Goal: Entertainment & Leisure: Consume media (video, audio)

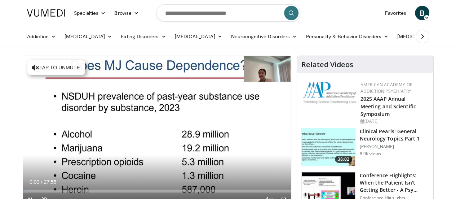
scroll to position [72, 0]
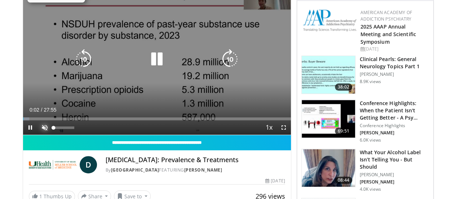
click at [38, 135] on span "Video Player" at bounding box center [45, 127] width 14 height 14
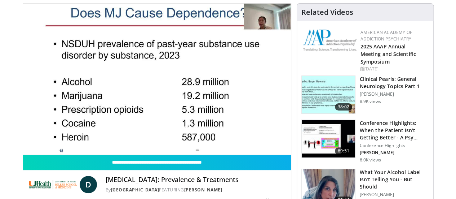
scroll to position [36, 0]
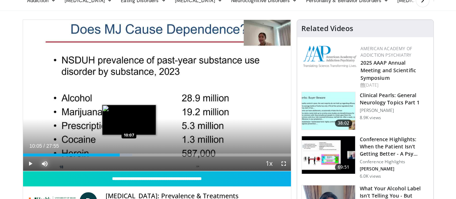
click at [110, 156] on div "10:05" at bounding box center [71, 154] width 97 height 3
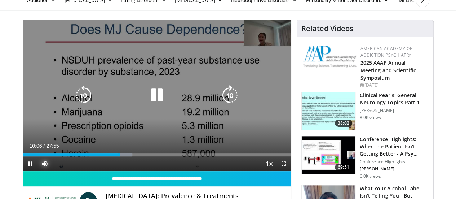
click at [100, 156] on div "Loaded : 40.86% 10:06 09:05" at bounding box center [157, 152] width 268 height 7
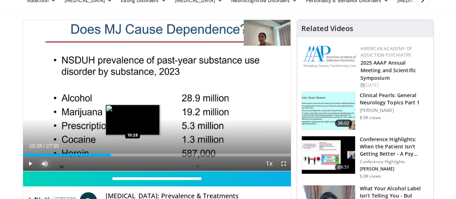
click at [114, 156] on div "Loaded : 0.00% 09:11 10:28" at bounding box center [157, 154] width 268 height 3
click at [123, 156] on div "Progress Bar" at bounding box center [128, 154] width 10 height 3
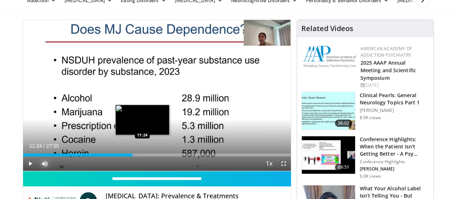
click at [124, 156] on div "Loaded : 43.23% 11:24 11:24" at bounding box center [157, 154] width 268 height 3
click at [127, 156] on div "Loaded : 43.23% 11:24 11:41" at bounding box center [157, 154] width 268 height 3
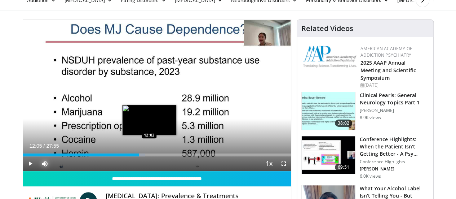
click at [149, 156] on div "Progress Bar" at bounding box center [149, 154] width 1 height 3
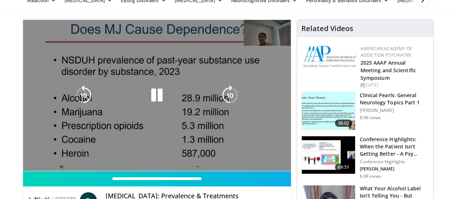
click at [136, 168] on div "10 seconds Tap to unmute" at bounding box center [157, 95] width 268 height 151
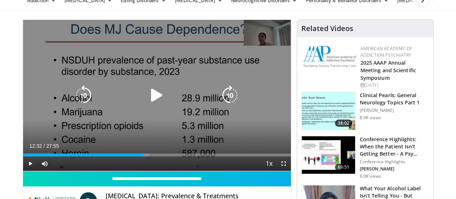
click at [136, 156] on div "Loaded : 47.16% 12:32 12:38" at bounding box center [157, 154] width 268 height 3
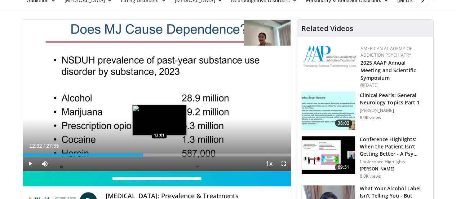
click at [141, 156] on div "Progress Bar" at bounding box center [146, 154] width 14 height 3
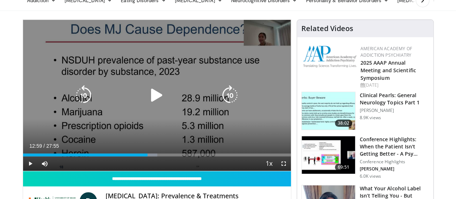
click at [191, 139] on div "10 seconds Tap to unmute" at bounding box center [157, 95] width 268 height 151
click at [151, 105] on icon "Video Player" at bounding box center [157, 95] width 20 height 20
drag, startPoint x: 149, startPoint y: 102, endPoint x: 161, endPoint y: 103, distance: 11.9
click at [149, 102] on icon "Video Player" at bounding box center [157, 95] width 20 height 20
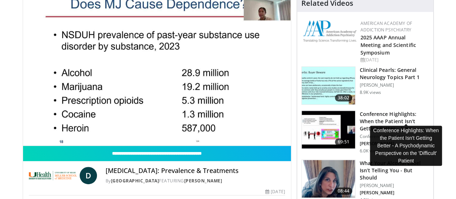
scroll to position [72, 0]
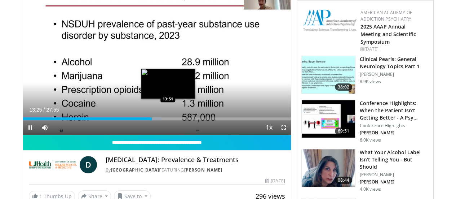
click at [150, 120] on div "Loaded : 51.94% 13:25 13:51" at bounding box center [157, 118] width 268 height 3
click at [172, 120] on div "Progress Bar" at bounding box center [172, 118] width 1 height 3
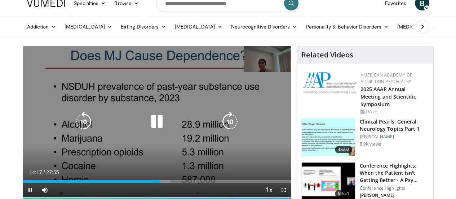
scroll to position [36, 0]
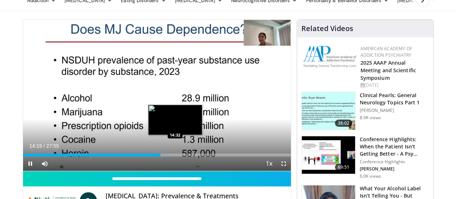
click at [157, 156] on div "Loaded : 54.93% 14:19 14:32" at bounding box center [157, 154] width 268 height 3
click at [162, 156] on div "Loaded : 56.12% 14:36 15:05" at bounding box center [157, 154] width 268 height 3
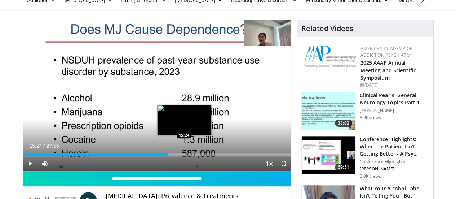
click at [166, 156] on div "Progress Bar" at bounding box center [171, 154] width 16 height 3
click at [170, 156] on div "Progress Bar" at bounding box center [172, 154] width 12 height 3
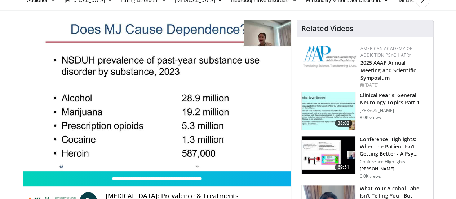
click at [175, 167] on div "10 seconds Tap to unmute" at bounding box center [157, 95] width 268 height 151
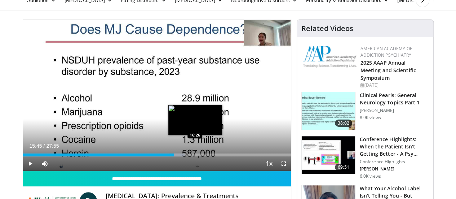
click at [176, 156] on div "Progress Bar" at bounding box center [177, 154] width 15 height 3
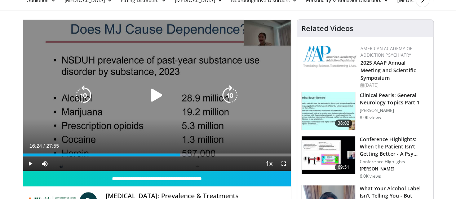
drag, startPoint x: 182, startPoint y: 78, endPoint x: 178, endPoint y: 77, distance: 4.0
click at [181, 78] on div "10 seconds Tap to unmute" at bounding box center [157, 95] width 268 height 151
click at [154, 97] on icon "Video Player" at bounding box center [157, 95] width 20 height 20
click at [152, 100] on icon "Video Player" at bounding box center [157, 95] width 20 height 20
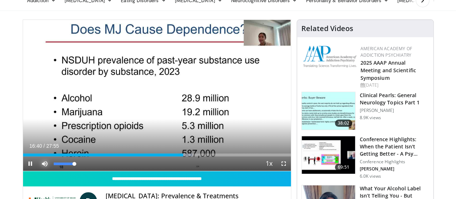
click at [38, 171] on span "Video Player" at bounding box center [45, 163] width 14 height 14
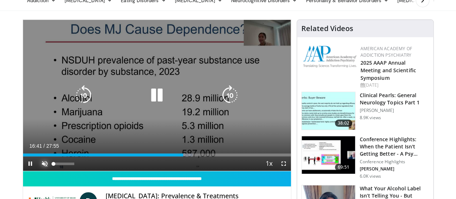
click at [38, 171] on span "Video Player" at bounding box center [45, 163] width 14 height 14
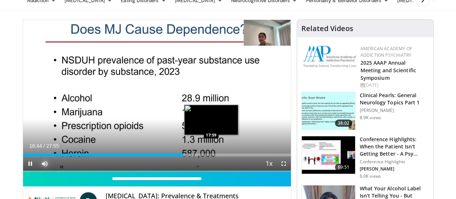
click at [193, 156] on div "Loaded : 63.88% 16:45 17:59" at bounding box center [157, 154] width 268 height 3
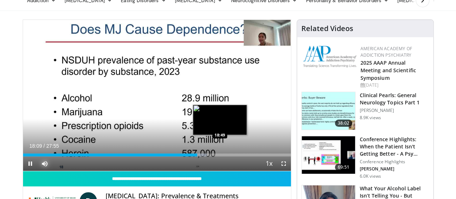
click at [202, 156] on div "Loaded : 68.66% 18:10 18:49" at bounding box center [157, 154] width 268 height 3
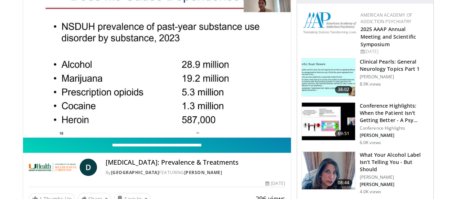
scroll to position [72, 0]
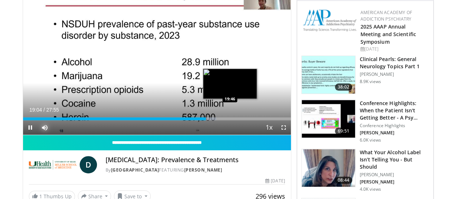
click at [211, 120] on div "Loaded : 72.24% 19:04 19:46" at bounding box center [157, 118] width 268 height 3
click at [233, 120] on div "Progress Bar" at bounding box center [233, 118] width 1 height 3
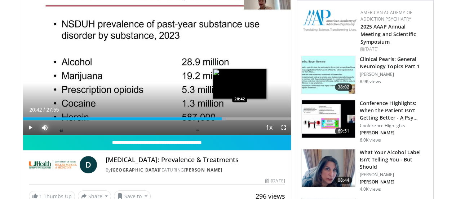
click at [222, 120] on div "Loaded : 75.80% 20:08 20:42" at bounding box center [157, 118] width 268 height 3
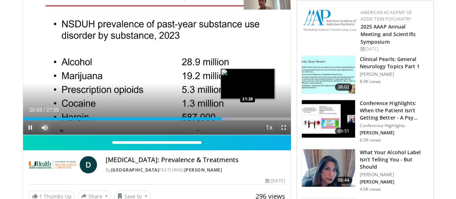
click at [230, 120] on div "Loaded : 77.58% 20:43 21:28" at bounding box center [157, 118] width 268 height 3
click at [235, 120] on div "Loaded : 81.13% 21:39 21:57" at bounding box center [157, 118] width 268 height 3
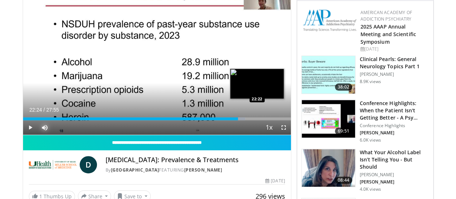
click at [239, 120] on div "Loaded : 82.91% 22:24 22:22" at bounding box center [157, 118] width 268 height 3
click at [246, 120] on div "Progress Bar" at bounding box center [240, 118] width 15 height 3
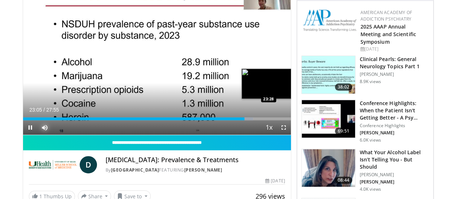
click at [251, 120] on div "Loaded : 85.97% 23:05 23:28" at bounding box center [157, 118] width 268 height 3
click at [255, 120] on div "Loaded : 88.24% 23:59 23:59" at bounding box center [157, 116] width 268 height 7
click at [261, 120] on div "Progress Bar" at bounding box center [255, 118] width 13 height 3
click at [267, 120] on div "Progress Bar" at bounding box center [262, 118] width 15 height 3
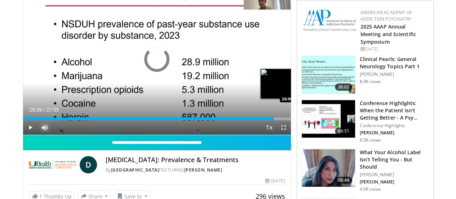
click at [279, 120] on div "Loaded : 0.00% 26:09 26:09" at bounding box center [157, 118] width 268 height 3
click at [287, 120] on div "Loaded : 97.71% 26:15 26:55" at bounding box center [157, 116] width 268 height 7
click at [291, 120] on div "Loaded : 98.30% 26:55 27:30" at bounding box center [157, 118] width 268 height 3
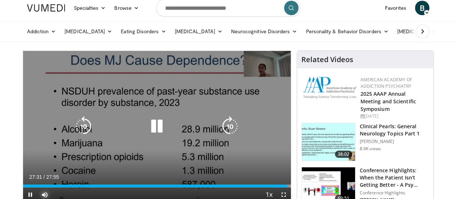
scroll to position [0, 0]
